Goal: Find specific page/section

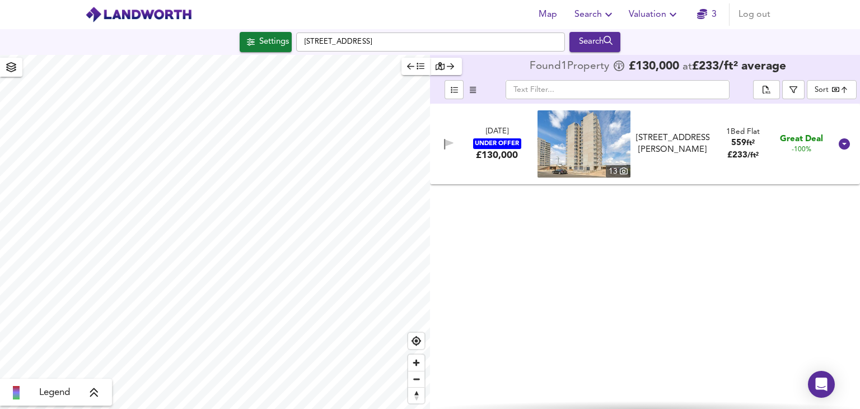
click at [103, 17] on img at bounding box center [138, 14] width 107 height 17
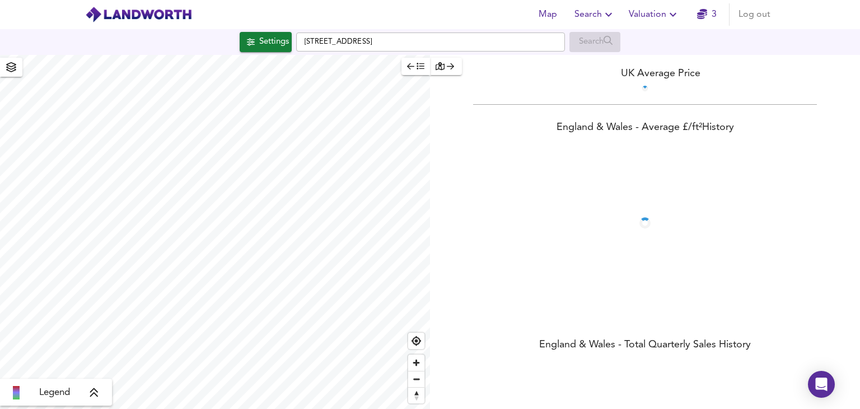
click at [104, 13] on img at bounding box center [138, 14] width 107 height 17
click at [93, 15] on img at bounding box center [138, 14] width 107 height 17
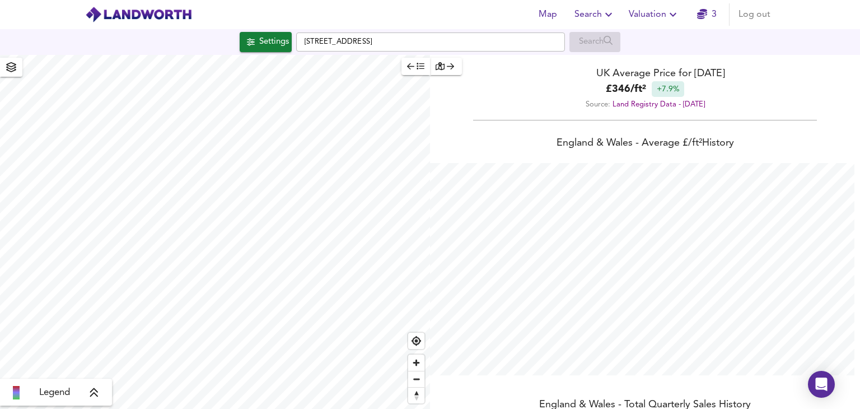
scroll to position [408, 860]
click at [550, 13] on span "Map" at bounding box center [547, 15] width 27 height 16
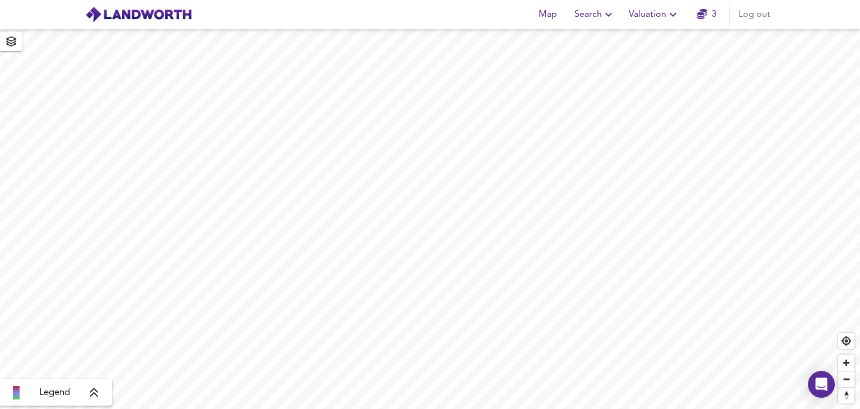
click at [705, 15] on icon "button" at bounding box center [702, 14] width 10 height 10
